Goal: Task Accomplishment & Management: Manage account settings

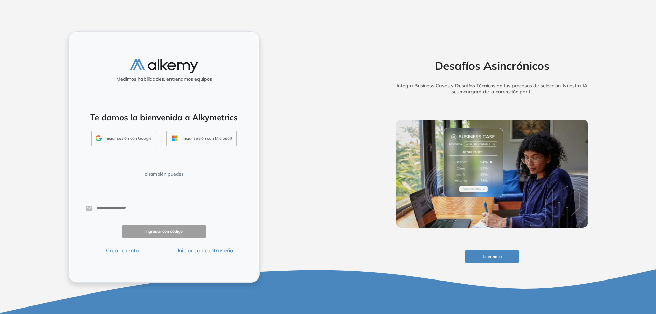
click at [140, 140] on button "Iniciar sesión con Google" at bounding box center [123, 139] width 65 height 16
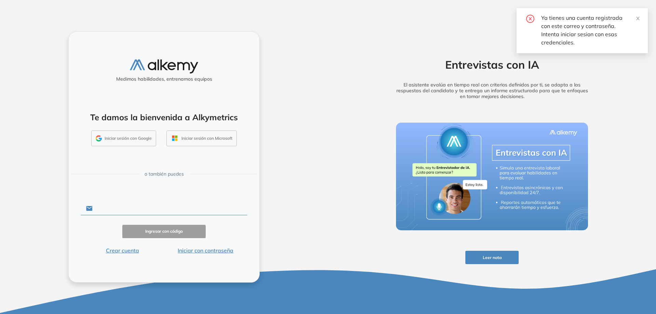
click at [120, 208] on input "text" at bounding box center [170, 208] width 155 height 13
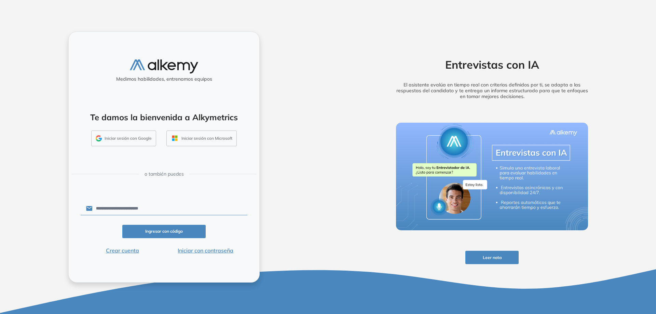
type input "**********"
click at [172, 233] on button "Ingresar con código" at bounding box center [163, 231] width 83 height 13
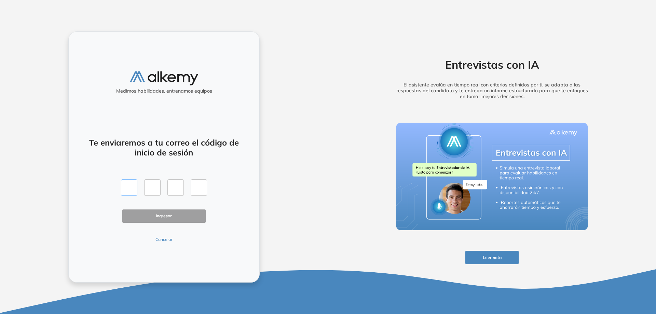
click at [127, 185] on input "text" at bounding box center [129, 187] width 16 height 16
type input "*"
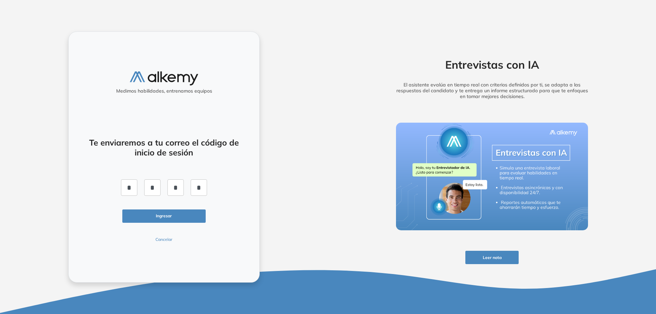
click at [130, 214] on button "Ingresar" at bounding box center [163, 216] width 83 height 13
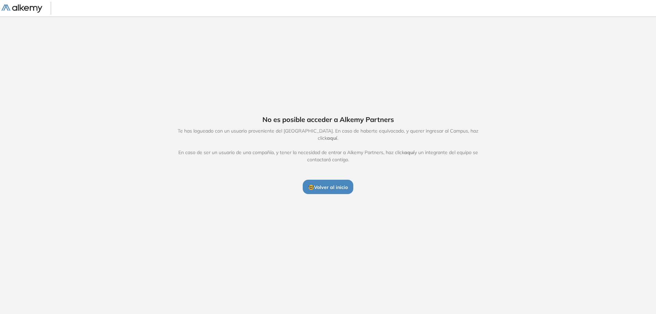
click at [337, 135] on span "aquí" at bounding box center [332, 138] width 10 height 6
